Goal: Find specific page/section: Find specific page/section

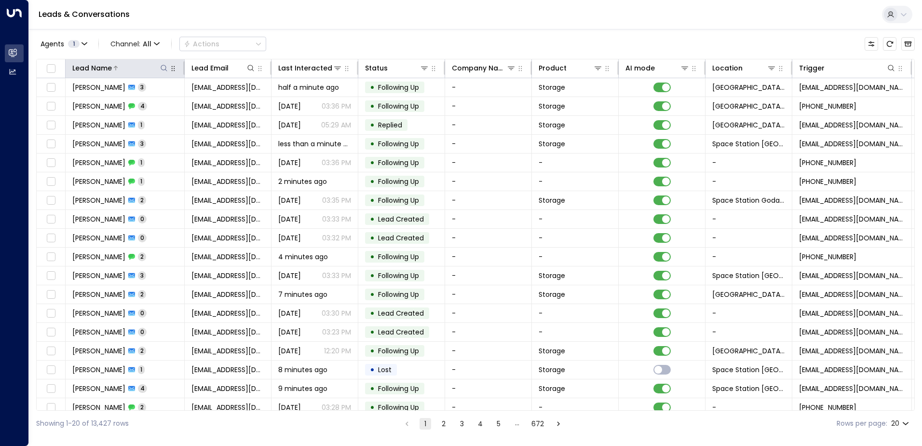
click at [164, 66] on icon at bounding box center [164, 68] width 8 height 8
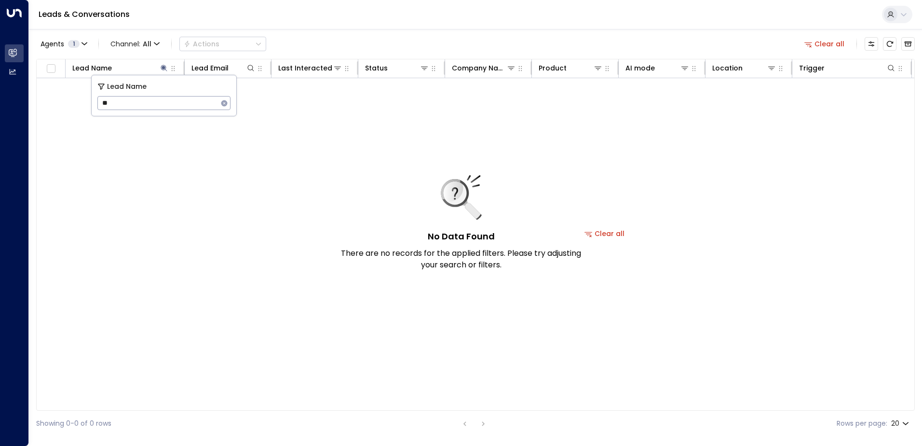
type input "*"
type input "********"
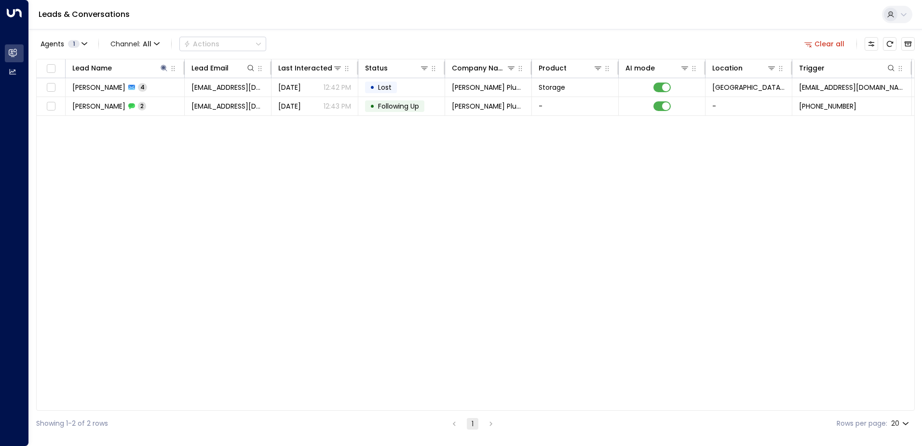
click at [347, 36] on div "Agents 1 Channel: All Actions Clear all" at bounding box center [475, 44] width 879 height 20
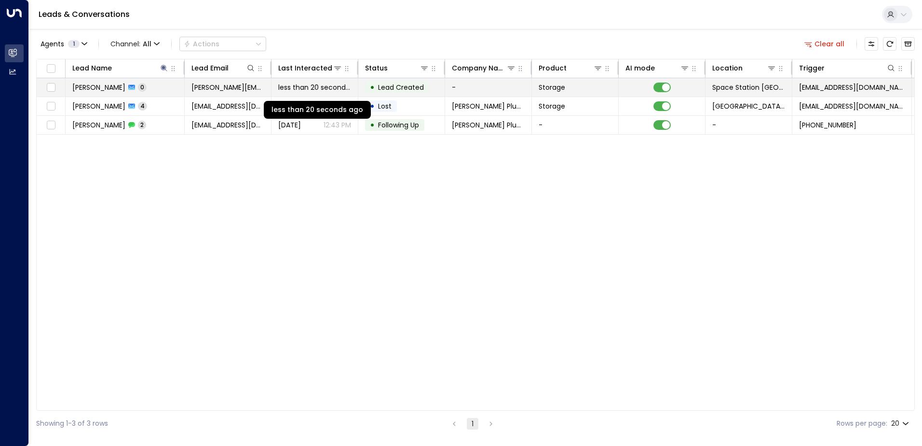
click at [327, 90] on span "less than 20 seconds ago" at bounding box center [314, 87] width 73 height 10
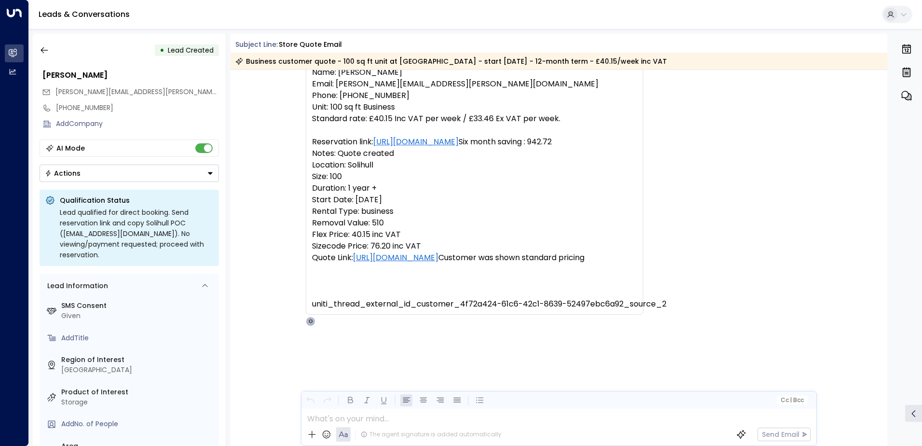
scroll to position [462, 0]
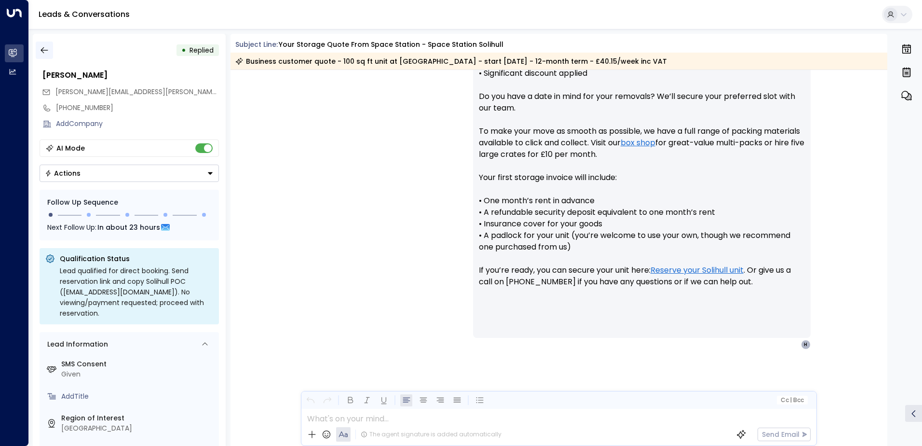
click at [49, 52] on icon "button" at bounding box center [45, 50] width 10 height 10
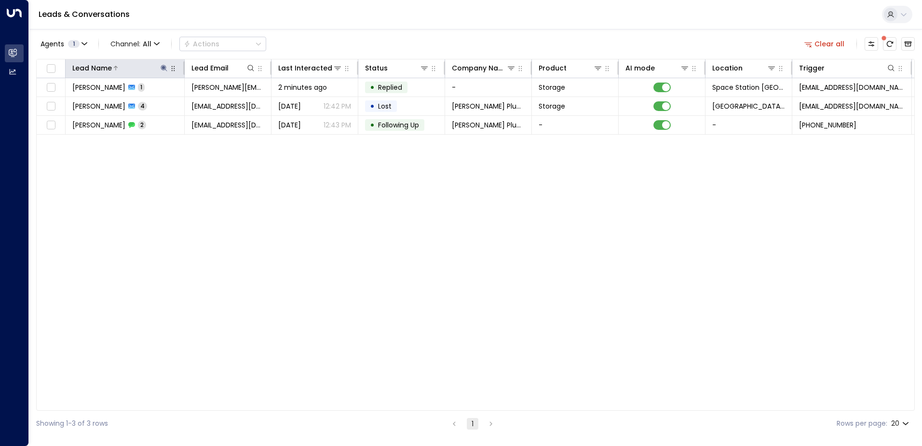
click at [162, 67] on icon at bounding box center [164, 68] width 8 height 8
type input "*"
type input "********"
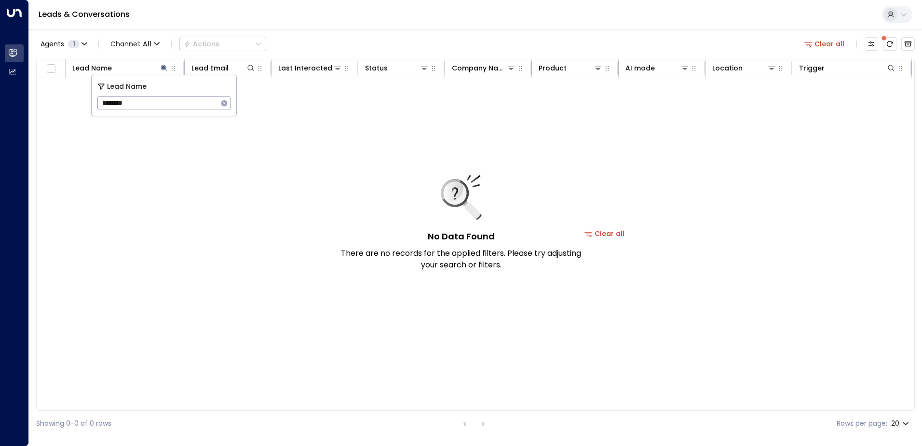
click at [345, 42] on div "Agents 1 Channel: All Actions Clear all" at bounding box center [475, 44] width 879 height 20
click at [163, 69] on icon at bounding box center [164, 68] width 8 height 8
click at [164, 72] on button at bounding box center [164, 68] width 10 height 10
type input "********"
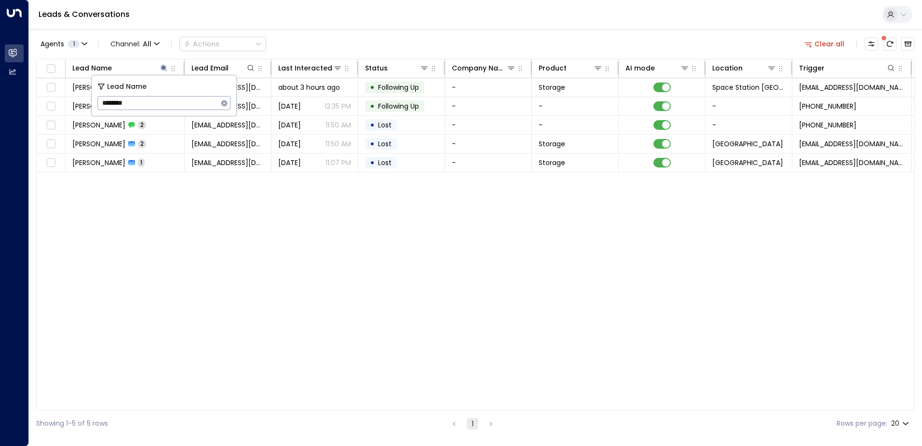
click at [306, 44] on div "Agents 1 Channel: All Actions Clear all" at bounding box center [475, 44] width 879 height 20
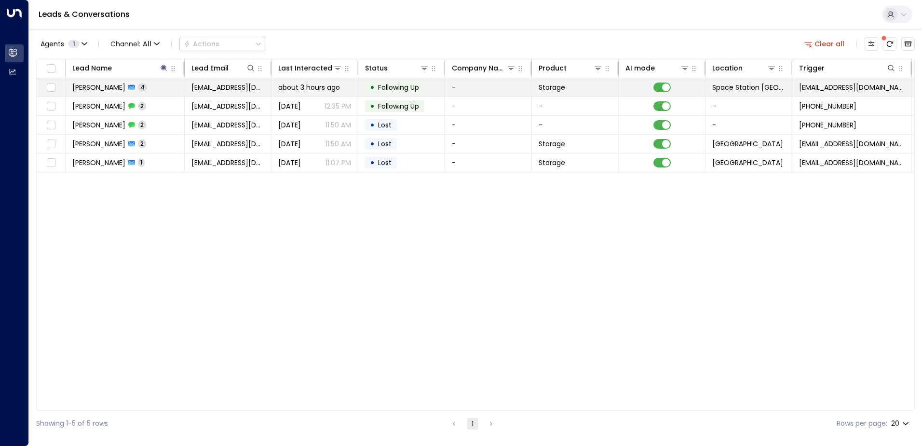
click at [406, 83] on span "Following Up" at bounding box center [398, 87] width 41 height 10
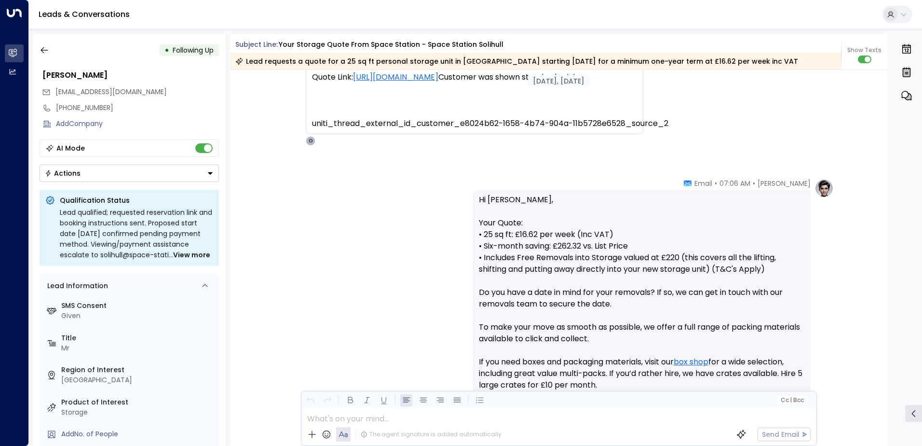
scroll to position [50, 0]
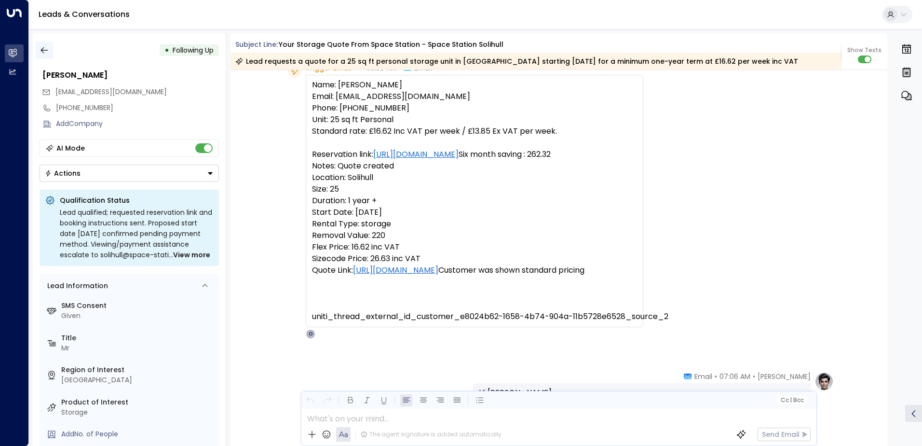
click at [43, 50] on icon "button" at bounding box center [44, 50] width 7 height 6
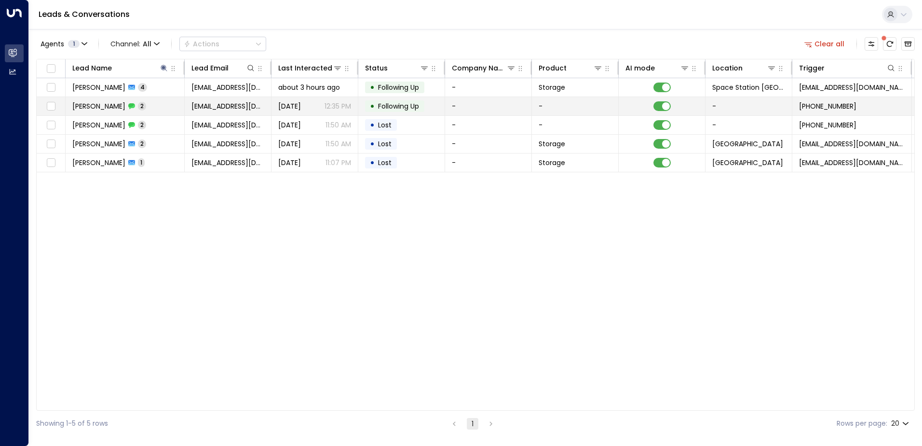
click at [162, 104] on td "[PERSON_NAME] 2" at bounding box center [125, 106] width 119 height 18
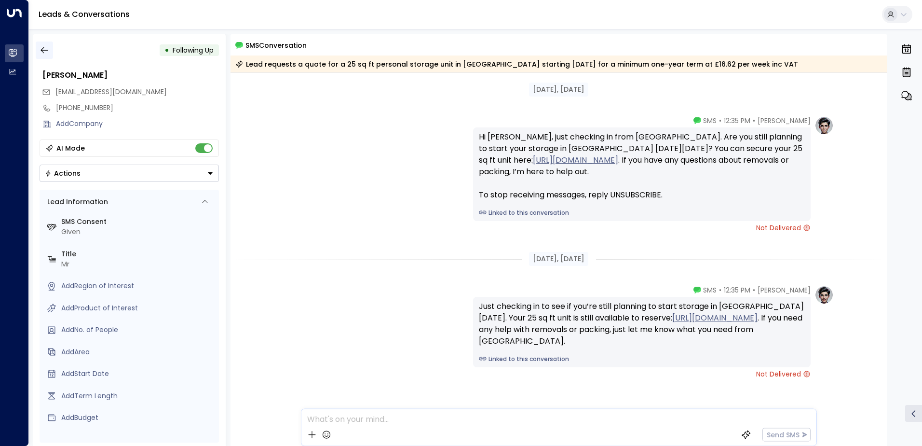
click at [47, 49] on icon "button" at bounding box center [45, 50] width 10 height 10
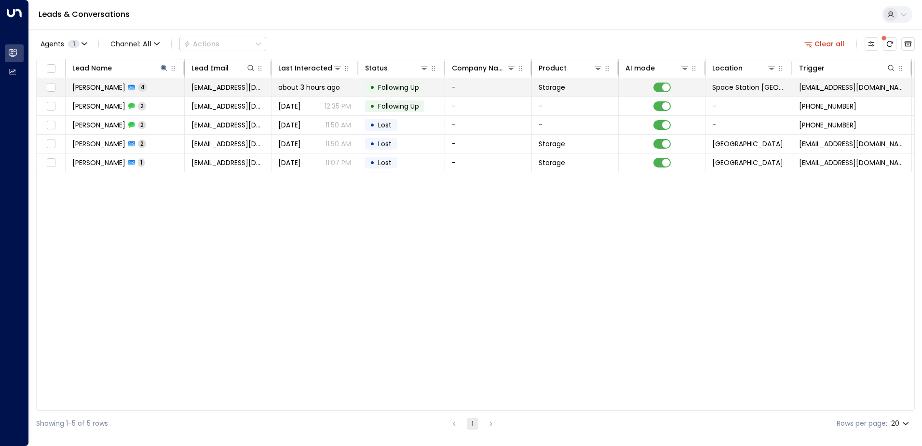
click at [155, 86] on td "[PERSON_NAME] 4" at bounding box center [125, 87] width 119 height 18
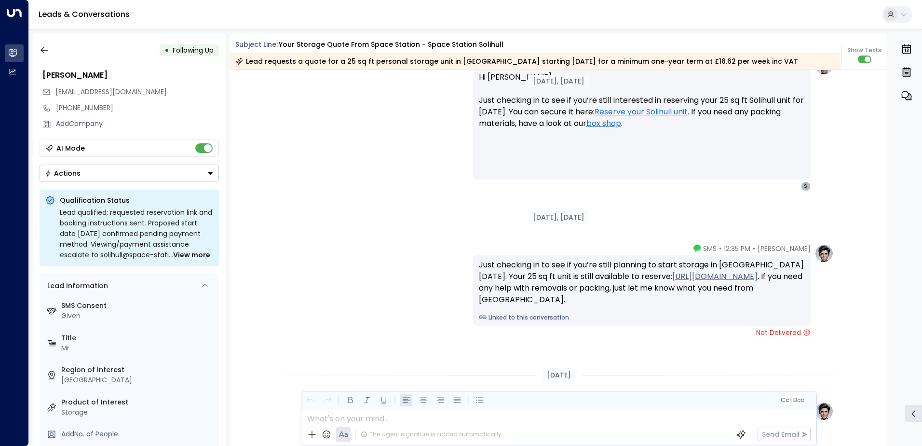
scroll to position [1356, 0]
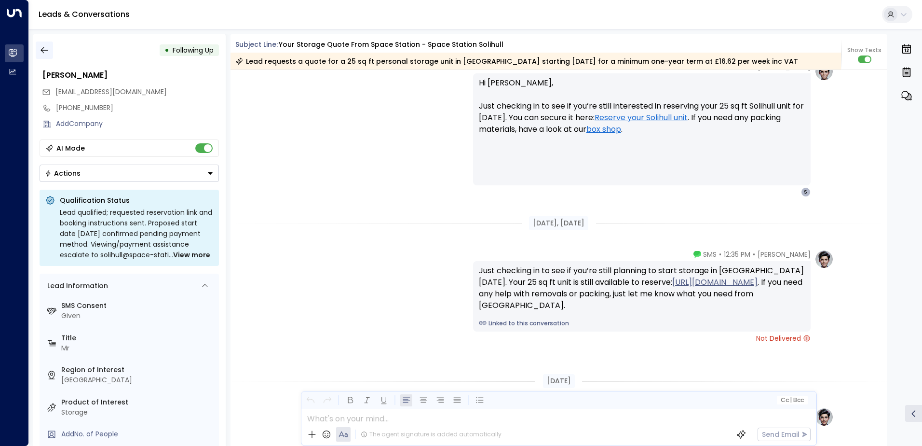
click at [46, 52] on icon "button" at bounding box center [45, 50] width 10 height 10
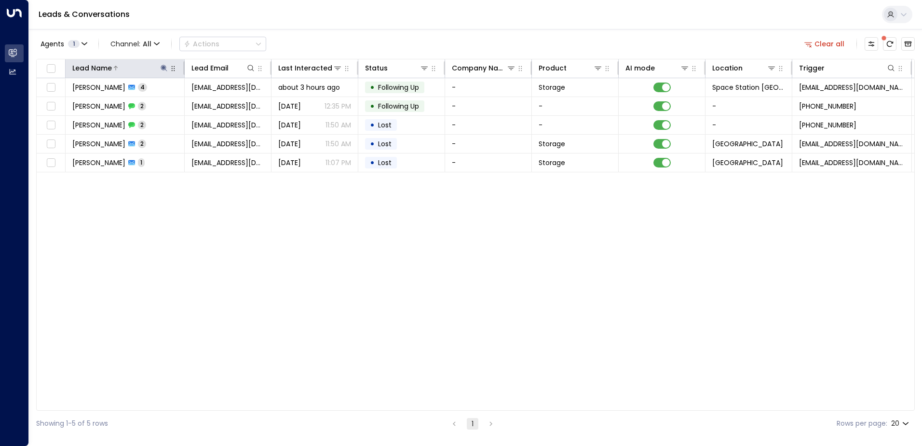
click at [165, 68] on icon at bounding box center [164, 68] width 6 height 6
type input "*"
type input "*****"
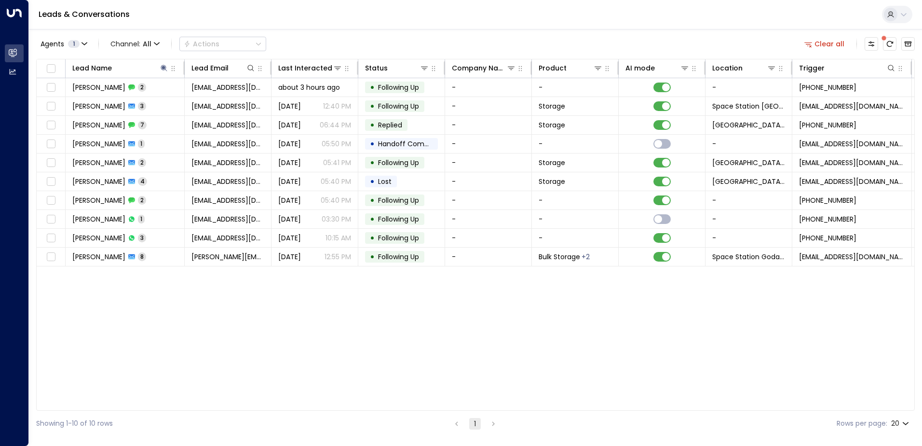
click at [368, 37] on div "Agents 1 Channel: All Actions Clear all" at bounding box center [475, 44] width 879 height 20
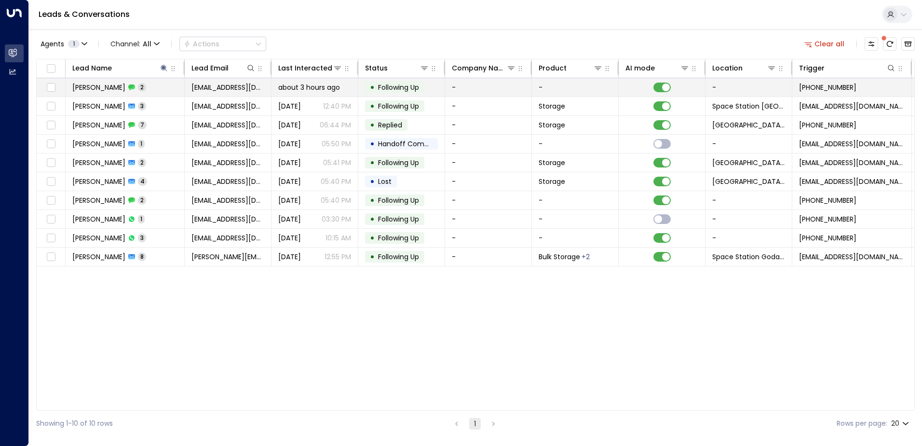
click at [342, 85] on div "about 3 hours ago" at bounding box center [314, 87] width 73 height 10
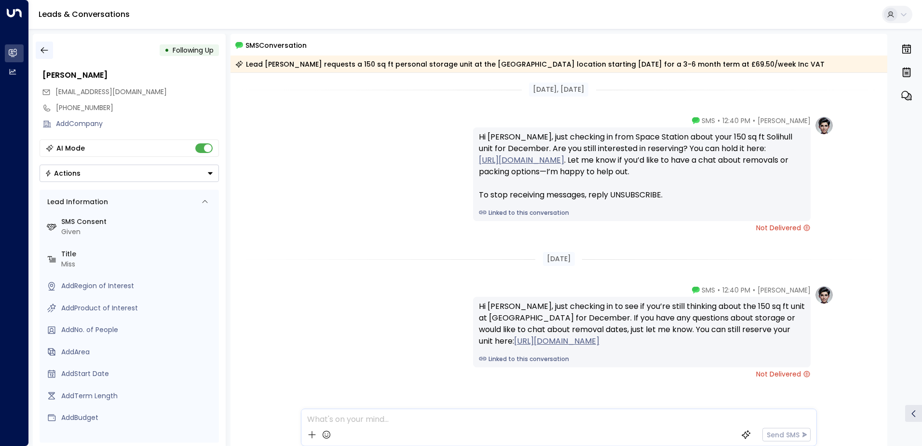
click at [44, 51] on icon "button" at bounding box center [45, 50] width 10 height 10
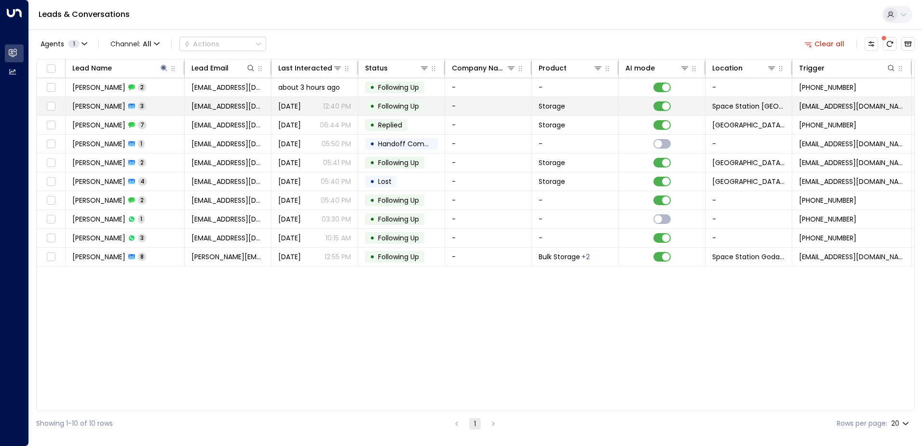
click at [281, 107] on span "[DATE]" at bounding box center [289, 106] width 23 height 10
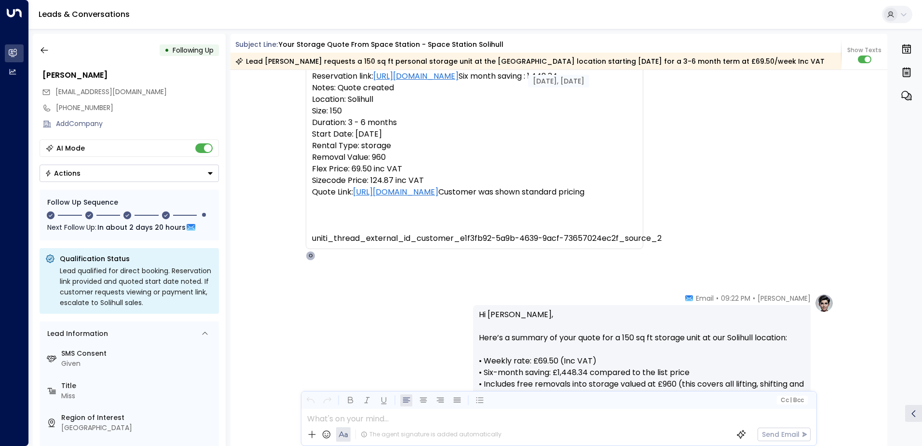
scroll to position [61, 0]
